Goal: Task Accomplishment & Management: Use online tool/utility

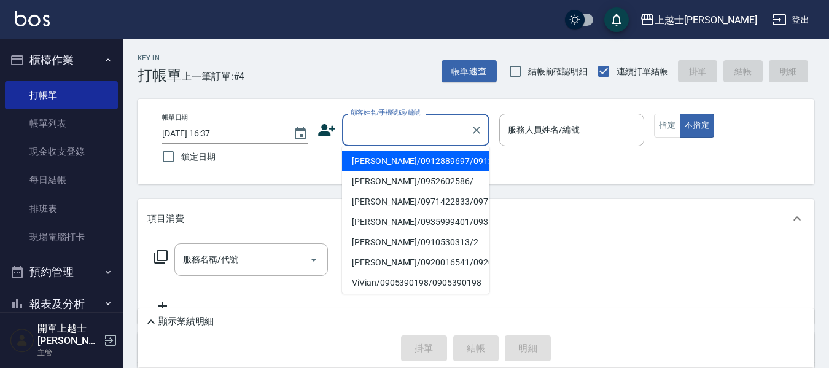
click at [428, 133] on input "顧客姓名/手機號碼/編號" at bounding box center [407, 130] width 118 height 22
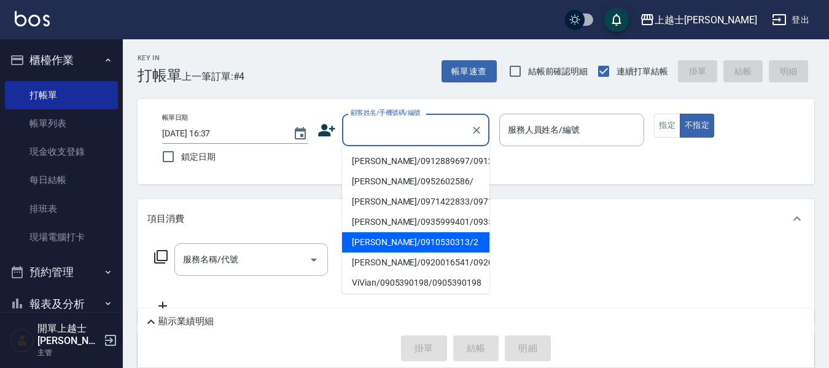
click at [374, 253] on li "[PERSON_NAME]/0910530313/2" at bounding box center [415, 242] width 147 height 20
type input "[PERSON_NAME]/0910530313/2"
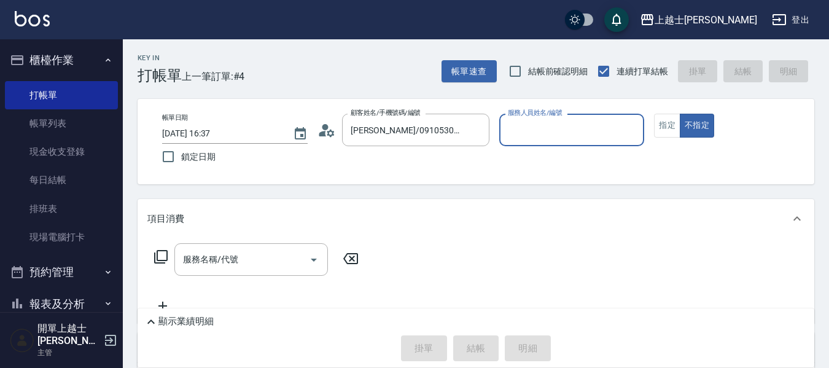
type input "小媛-2"
drag, startPoint x: 664, startPoint y: 125, endPoint x: 638, endPoint y: 128, distance: 26.0
click at [662, 125] on button "指定" at bounding box center [667, 126] width 26 height 24
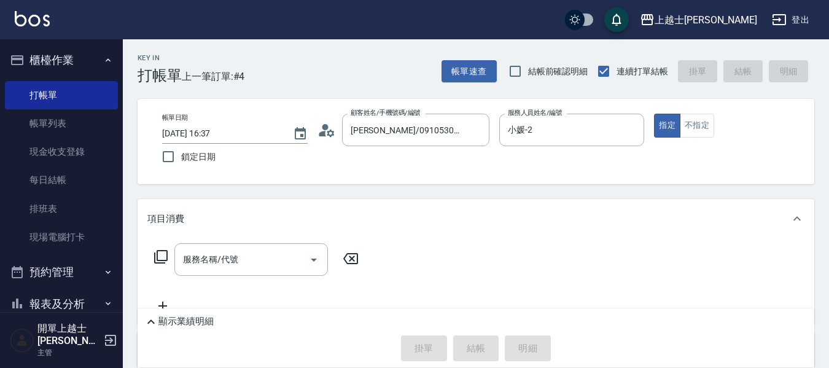
click at [243, 243] on div "服務名稱/代號 服務名稱/代號" at bounding box center [476, 280] width 677 height 85
click at [252, 260] on input "服務名稱/代號" at bounding box center [242, 260] width 124 height 22
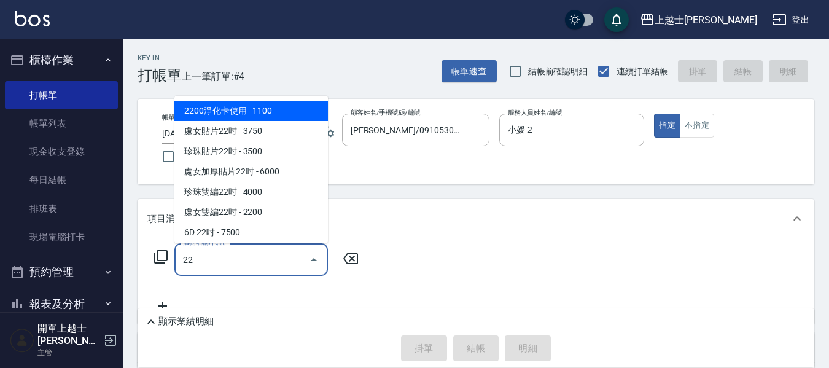
type input "2"
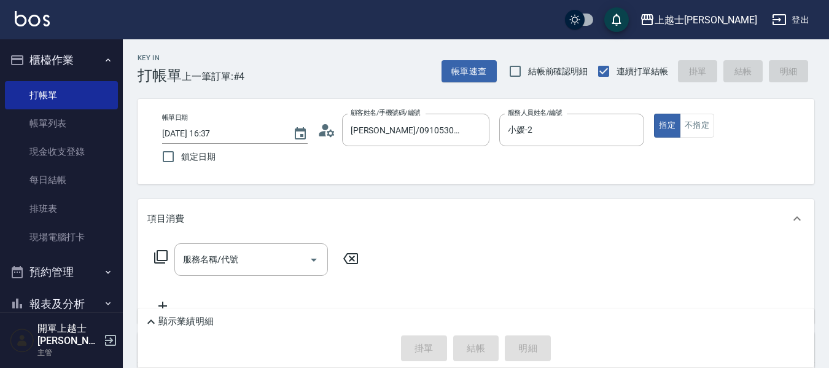
click at [165, 249] on icon at bounding box center [161, 256] width 15 height 15
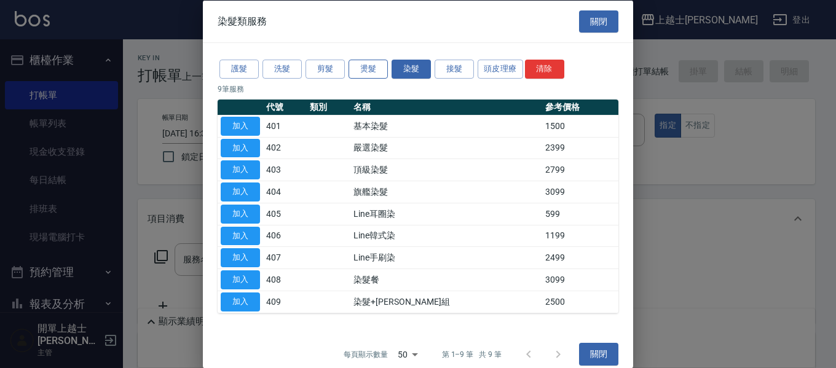
click at [354, 66] on button "燙髮" at bounding box center [367, 69] width 39 height 19
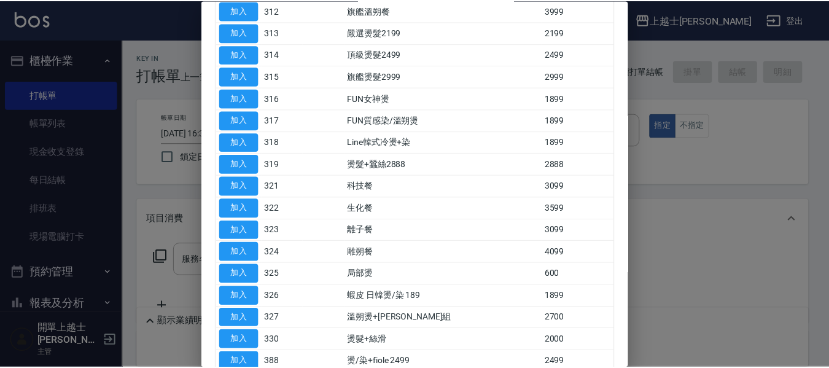
scroll to position [369, 0]
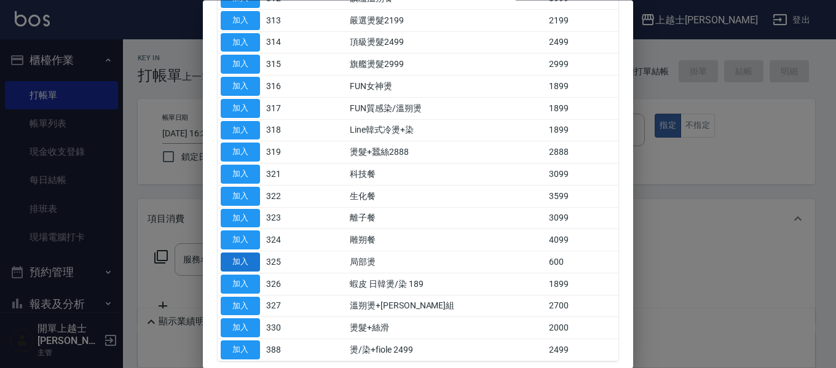
click at [256, 267] on button "加入" at bounding box center [240, 262] width 39 height 19
type input "局部燙(325)"
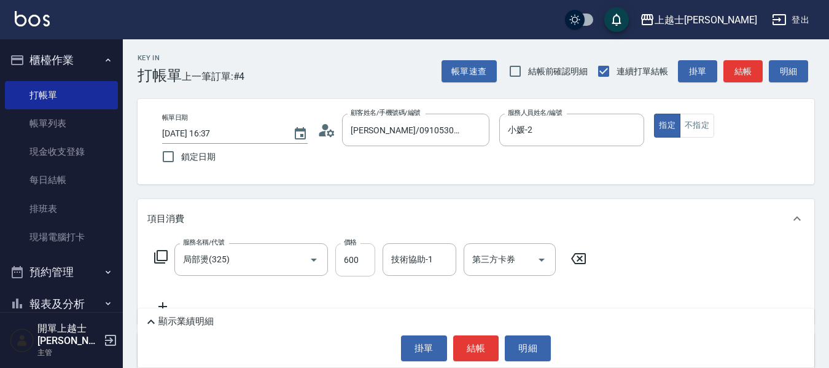
click at [374, 259] on input "600" at bounding box center [355, 259] width 40 height 33
type input "800"
click at [477, 346] on button "結帳" at bounding box center [476, 348] width 46 height 26
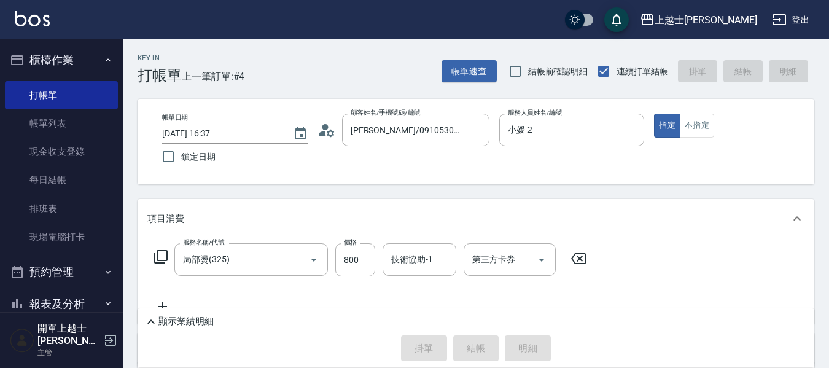
type input "[DATE] 18:58"
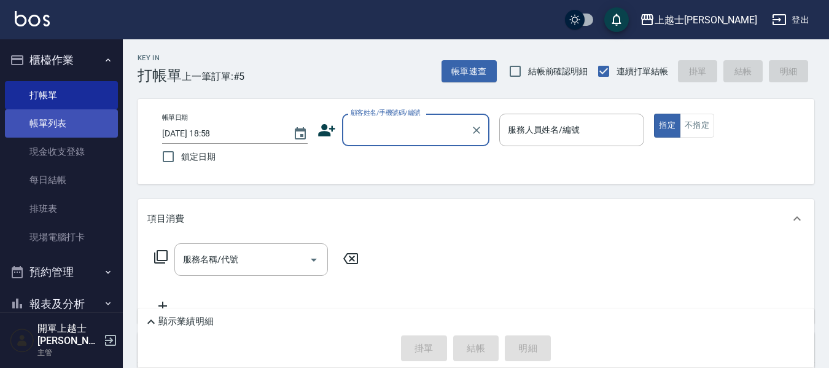
click at [81, 124] on link "帳單列表" at bounding box center [61, 123] width 113 height 28
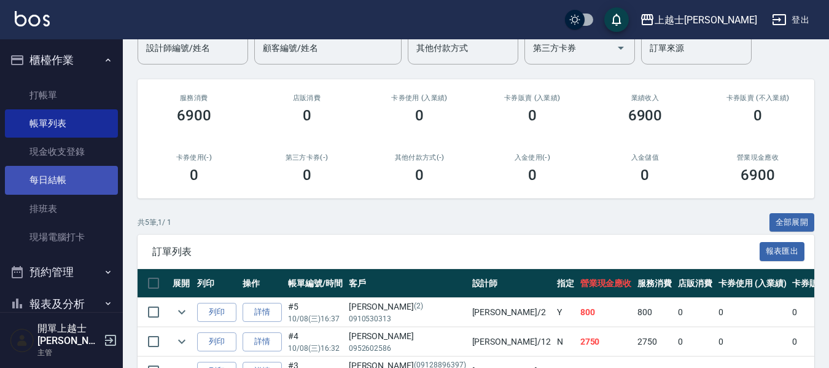
scroll to position [61, 0]
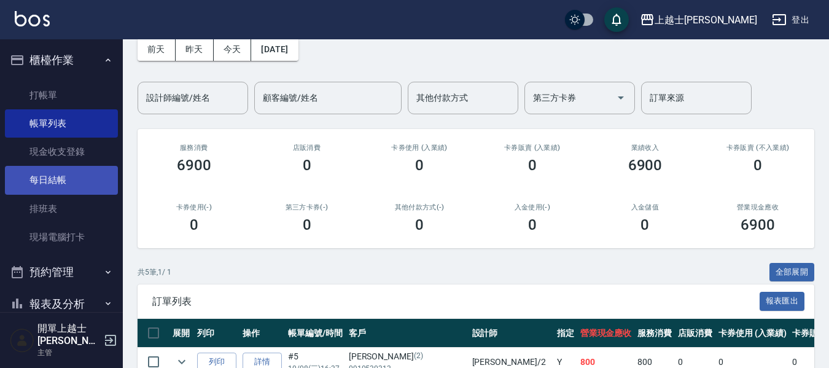
click at [63, 174] on link "每日結帳" at bounding box center [61, 180] width 113 height 28
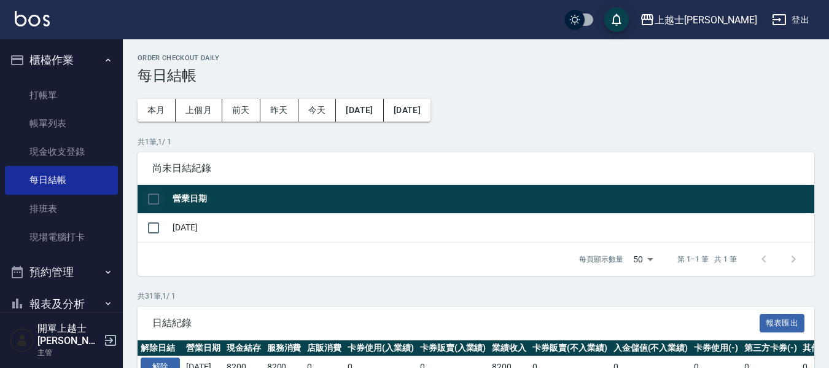
click at [154, 202] on input "checkbox" at bounding box center [154, 199] width 26 height 26
checkbox input "true"
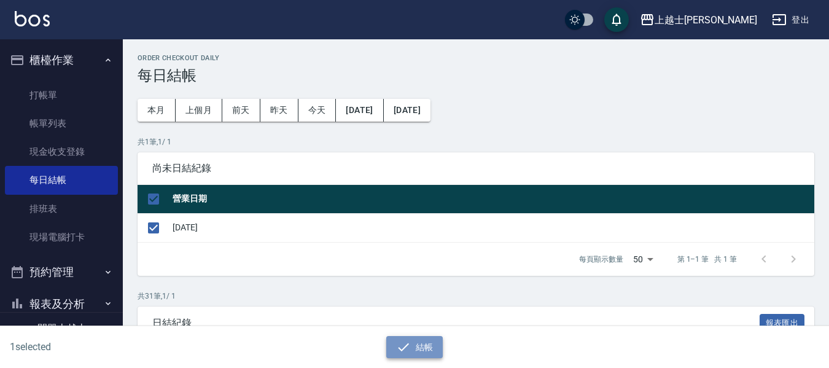
click at [429, 351] on button "結帳" at bounding box center [414, 347] width 57 height 23
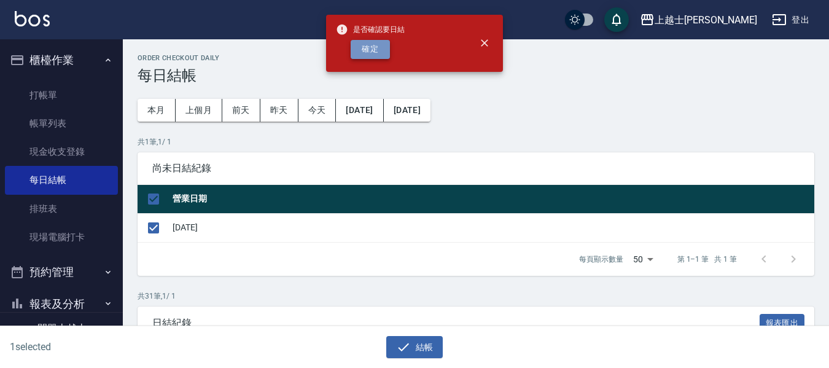
click at [380, 58] on button "確定" at bounding box center [370, 49] width 39 height 19
checkbox input "false"
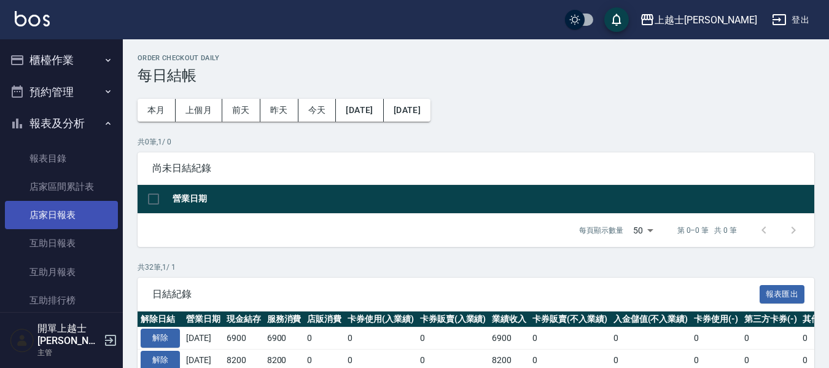
click at [77, 217] on link "店家日報表" at bounding box center [61, 215] width 113 height 28
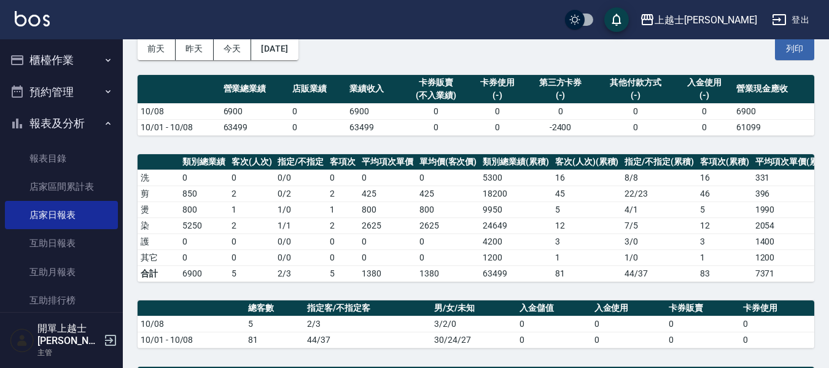
scroll to position [390, 0]
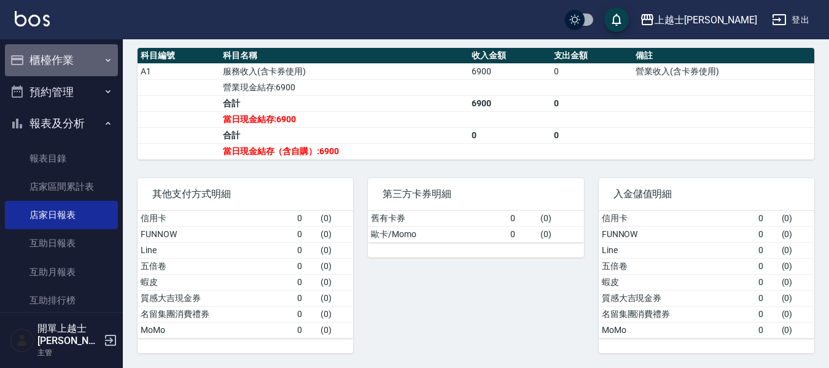
click at [86, 51] on button "櫃檯作業" at bounding box center [61, 60] width 113 height 32
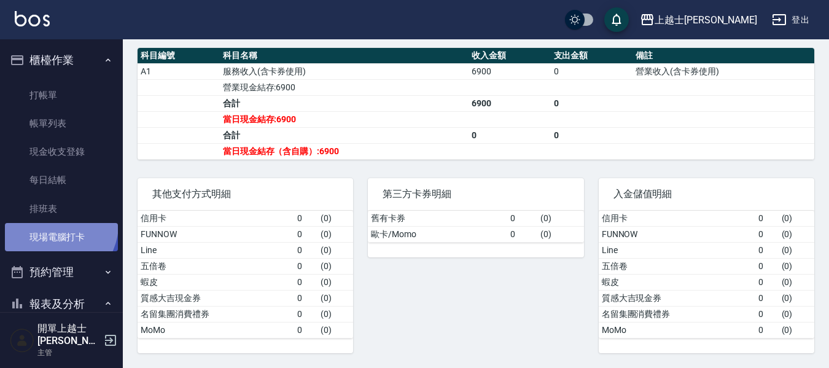
click at [53, 224] on link "現場電腦打卡" at bounding box center [61, 237] width 113 height 28
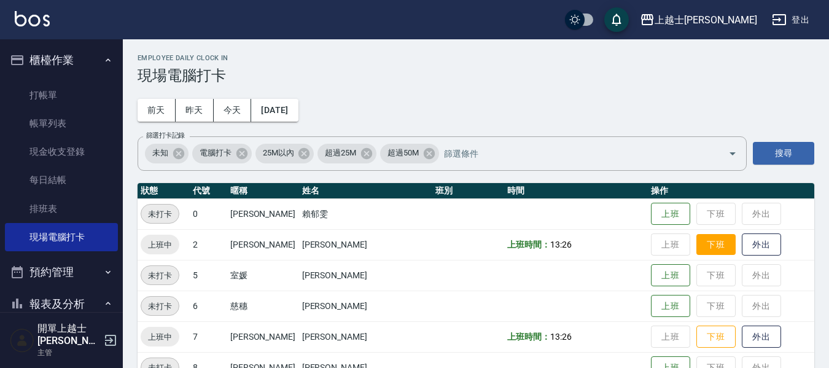
click at [697, 251] on button "下班" at bounding box center [716, 245] width 39 height 22
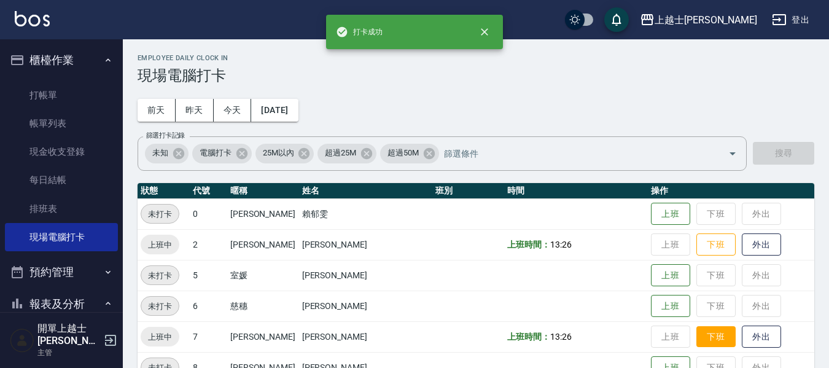
click at [697, 328] on button "下班" at bounding box center [716, 337] width 39 height 22
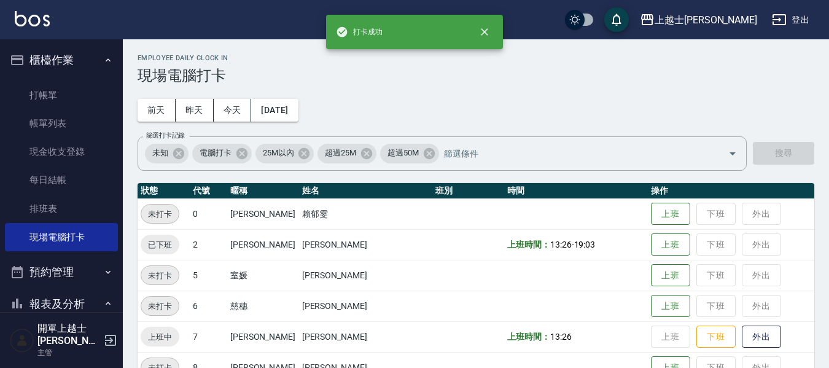
scroll to position [184, 0]
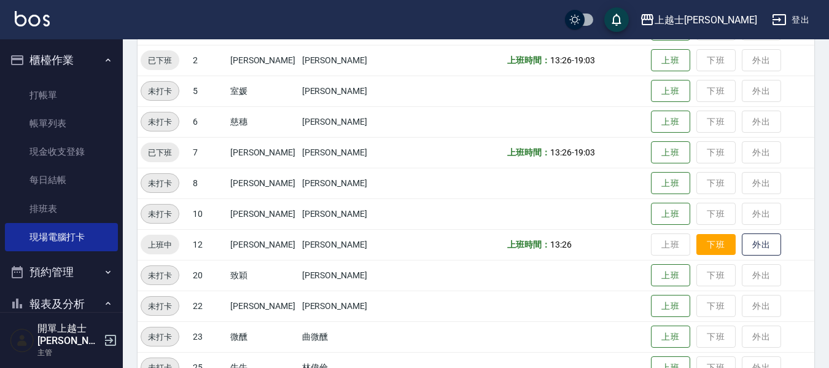
click at [697, 236] on button "下班" at bounding box center [716, 245] width 39 height 22
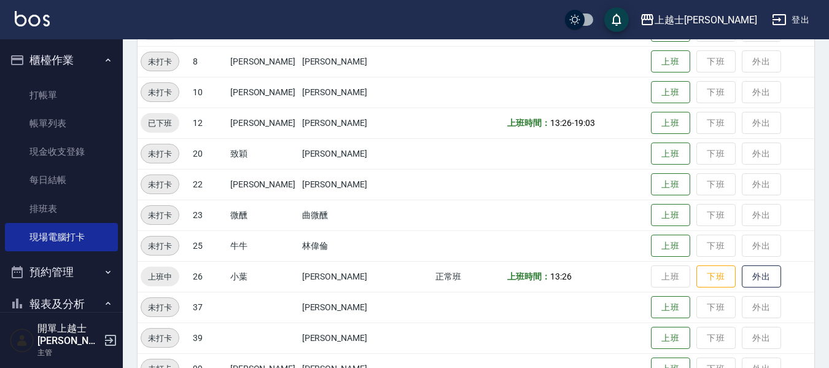
scroll to position [307, 0]
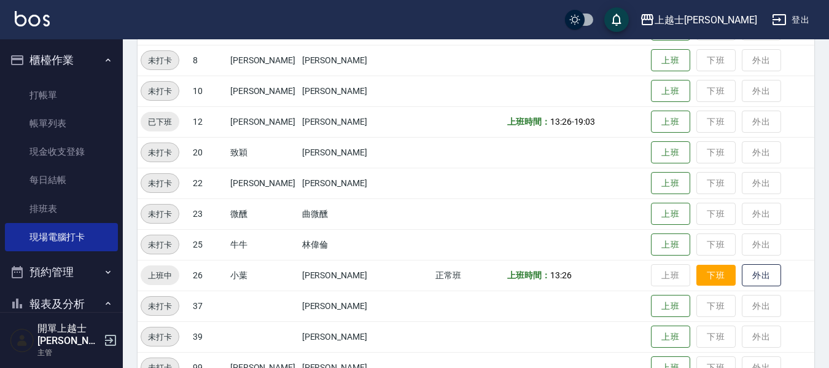
click at [697, 269] on button "下班" at bounding box center [716, 276] width 39 height 22
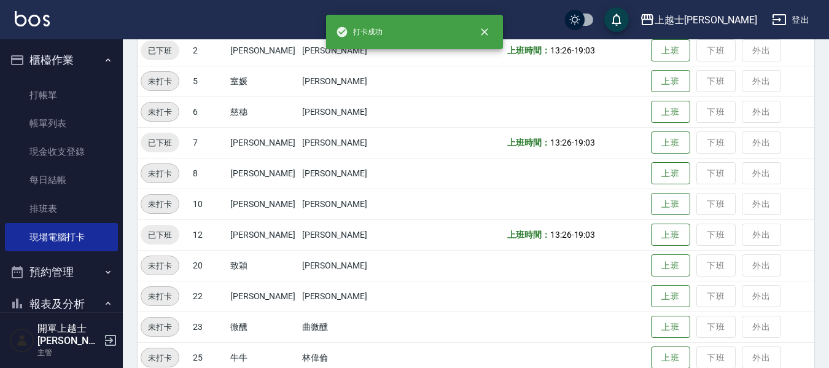
scroll to position [184, 0]
